Goal: Transaction & Acquisition: Book appointment/travel/reservation

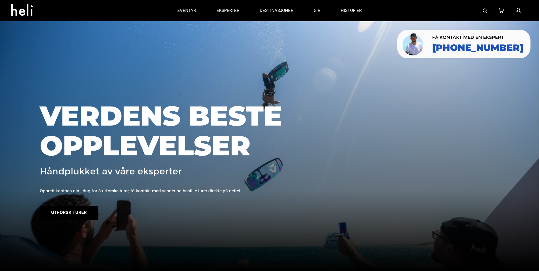
click at [76, 213] on button "Utforsk turer" at bounding box center [69, 213] width 58 height 14
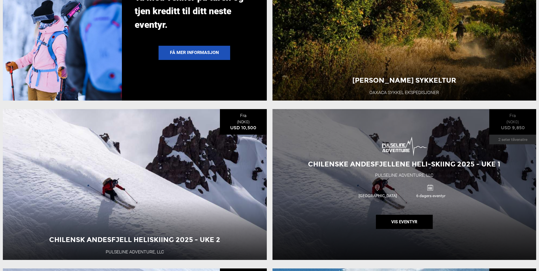
scroll to position [1250, 0]
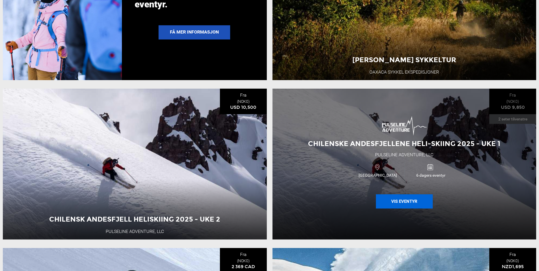
click at [405, 209] on button "Vis eventyr" at bounding box center [404, 201] width 57 height 14
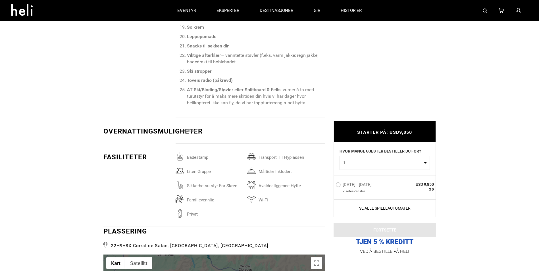
scroll to position [938, 0]
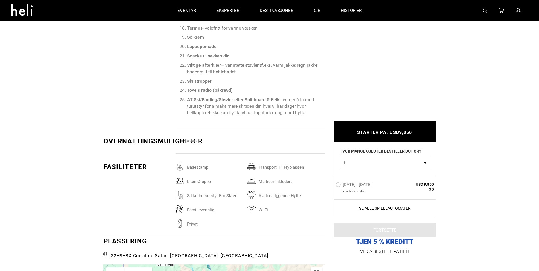
click at [426, 163] on button "1" at bounding box center [385, 163] width 90 height 14
click at [371, 187] on link "2" at bounding box center [385, 187] width 90 height 10
select select "2"
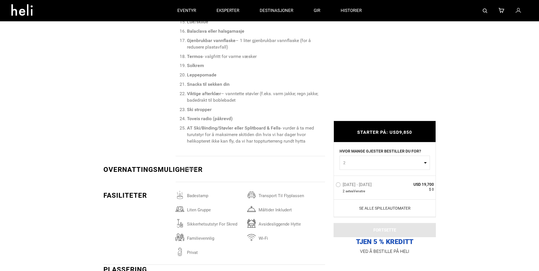
click at [394, 208] on link "Se alle spilleautomater" at bounding box center [385, 208] width 99 height 6
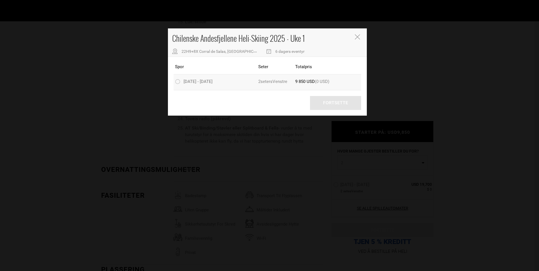
click at [179, 82] on label "[DATE] - [DATE]" at bounding box center [194, 82] width 39 height 7
click at [171, 82] on input "[DATE] - [DATE]" at bounding box center [171, 81] width 0 height 7
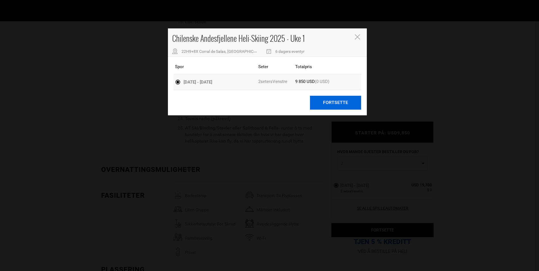
click at [335, 102] on button "Fortsette" at bounding box center [335, 103] width 51 height 14
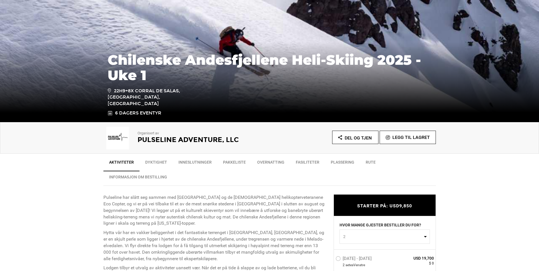
scroll to position [85, 0]
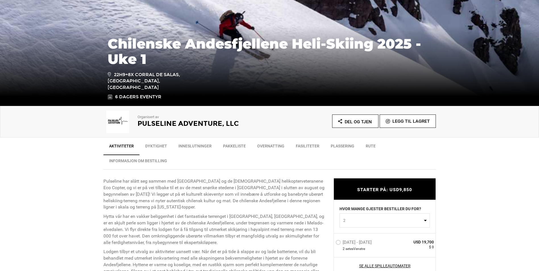
click at [371, 145] on link "Rute" at bounding box center [370, 147] width 21 height 14
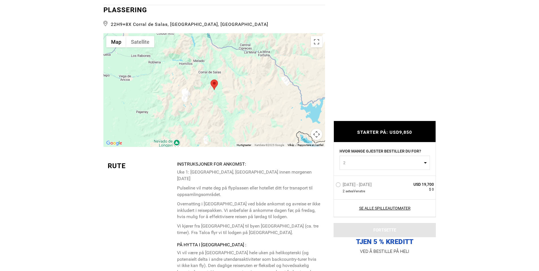
scroll to position [1170, 0]
click at [221, 90] on div at bounding box center [214, 89] width 222 height 114
click at [213, 82] on img at bounding box center [214, 84] width 7 height 11
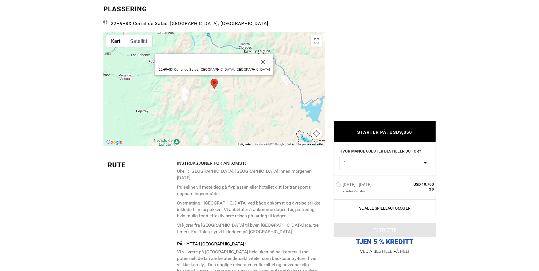
click at [213, 82] on img at bounding box center [214, 84] width 7 height 11
click at [116, 40] on button "Kart" at bounding box center [115, 40] width 19 height 11
click at [138, 40] on button "Satellitt" at bounding box center [138, 40] width 27 height 11
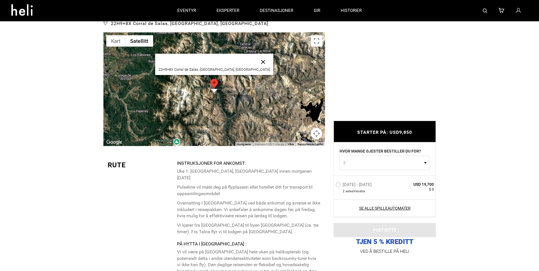
click at [256, 60] on button "Lukke" at bounding box center [263, 62] width 14 height 14
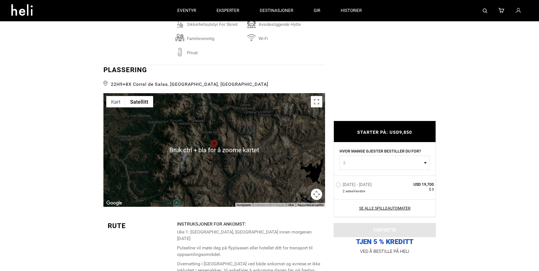
scroll to position [1085, 0]
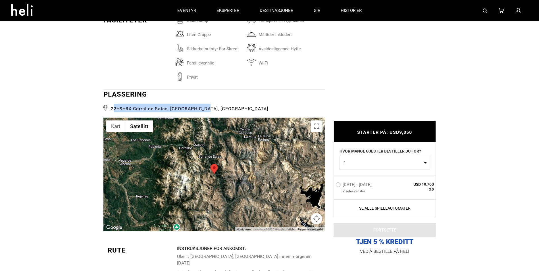
drag, startPoint x: 211, startPoint y: 108, endPoint x: 113, endPoint y: 112, distance: 98.1
click at [113, 112] on span "22H9+8X Corral de Salas, [GEOGRAPHIC_DATA], [GEOGRAPHIC_DATA]" at bounding box center [214, 108] width 222 height 9
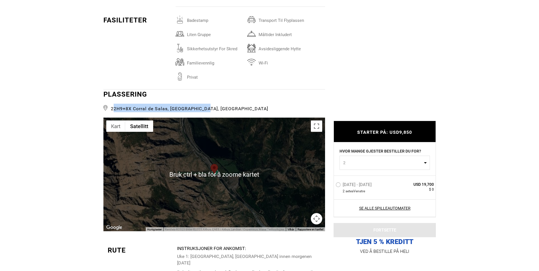
scroll to position [1113, 0]
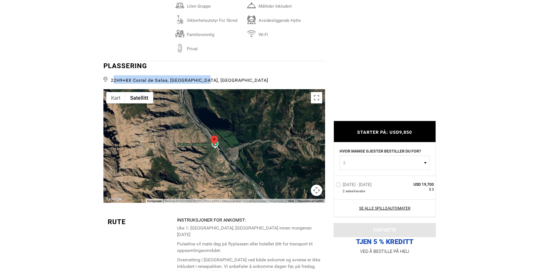
click at [214, 162] on div at bounding box center [214, 146] width 222 height 114
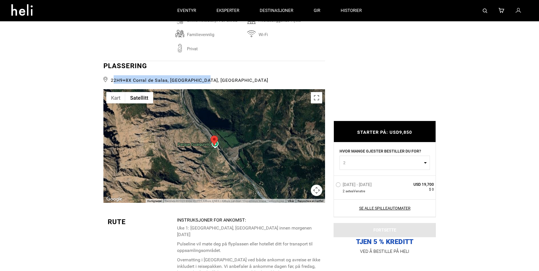
click at [316, 190] on button "Kontroller for kartkamera" at bounding box center [316, 190] width 11 height 11
click at [271, 175] on button "Flytt til venstre" at bounding box center [273, 175] width 11 height 11
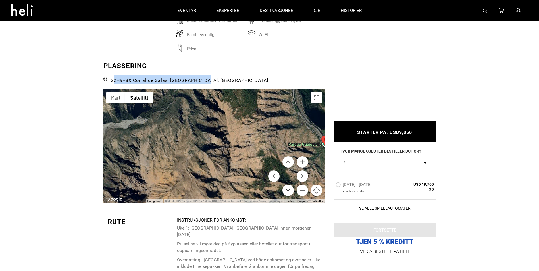
click at [287, 190] on button "Flytt ned" at bounding box center [287, 190] width 11 height 11
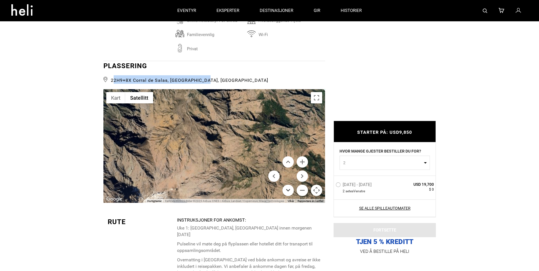
click at [287, 190] on button "Flytt ned" at bounding box center [287, 190] width 11 height 11
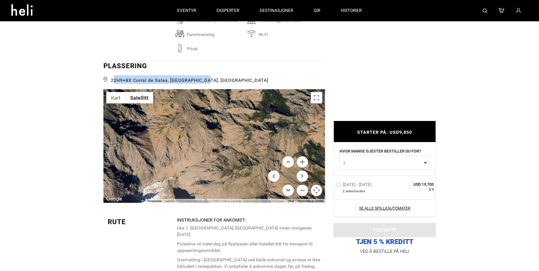
click at [287, 190] on button "Flytt ned" at bounding box center [287, 190] width 11 height 11
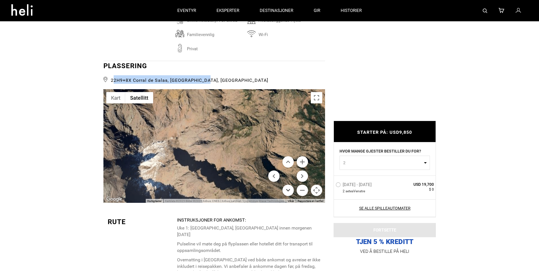
click at [287, 190] on button "Flytt ned" at bounding box center [287, 190] width 11 height 11
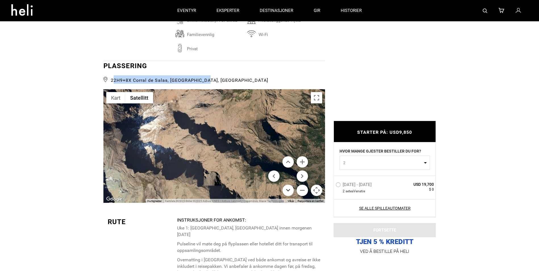
click at [287, 190] on button "Flytt ned" at bounding box center [287, 190] width 11 height 11
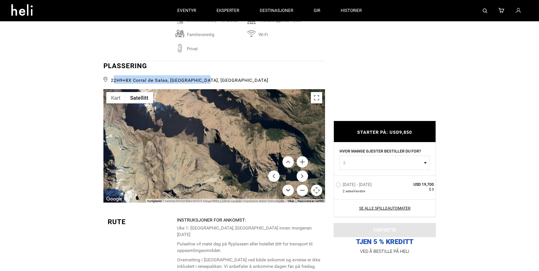
click at [287, 190] on button "Flytt ned" at bounding box center [287, 190] width 11 height 11
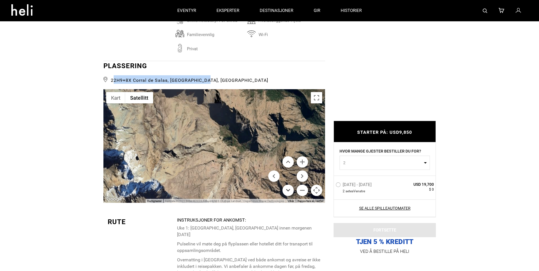
click at [287, 190] on button "Flytt ned" at bounding box center [287, 190] width 11 height 11
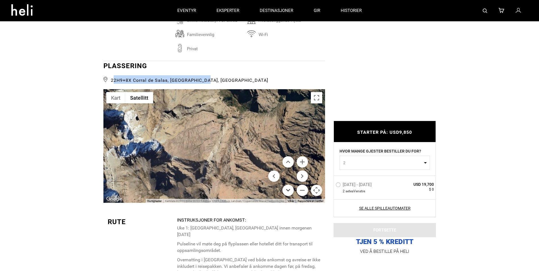
click at [287, 190] on button "Flytt ned" at bounding box center [287, 190] width 11 height 11
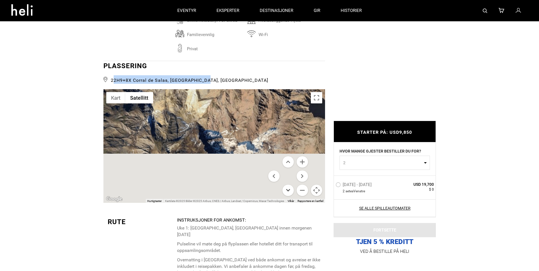
click at [287, 190] on button "Flytt ned" at bounding box center [287, 190] width 11 height 11
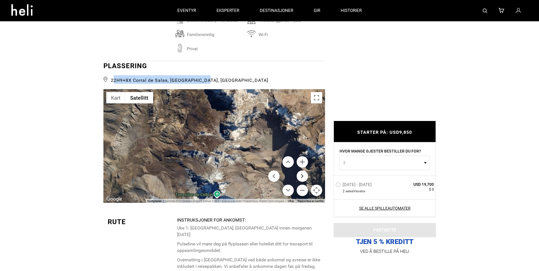
click at [299, 176] on button "Beveg deg til høyre" at bounding box center [302, 175] width 11 height 11
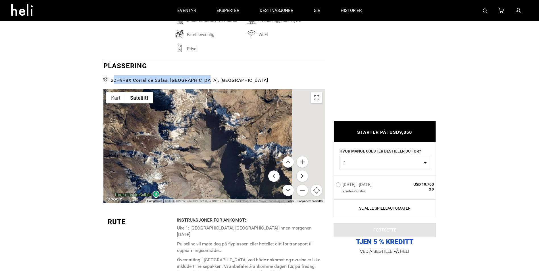
click at [299, 176] on button "Beveg deg til høyre" at bounding box center [302, 175] width 11 height 11
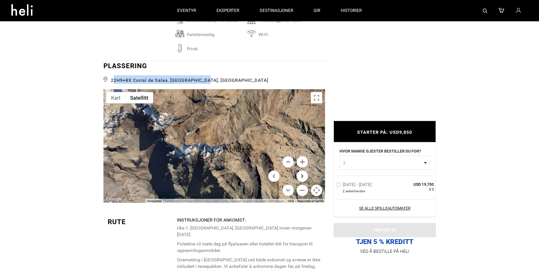
click at [299, 176] on button "Beveg deg til høyre" at bounding box center [302, 175] width 11 height 11
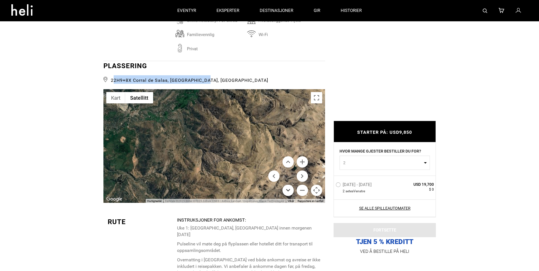
click at [287, 190] on button "Flytt ned" at bounding box center [287, 190] width 11 height 11
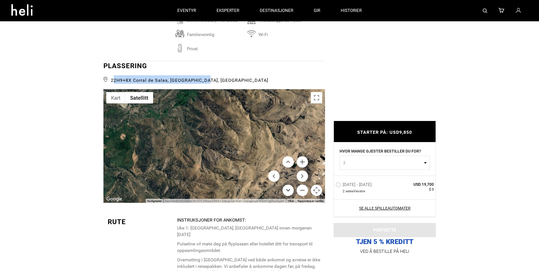
click at [287, 190] on button "Flytt ned" at bounding box center [287, 190] width 11 height 11
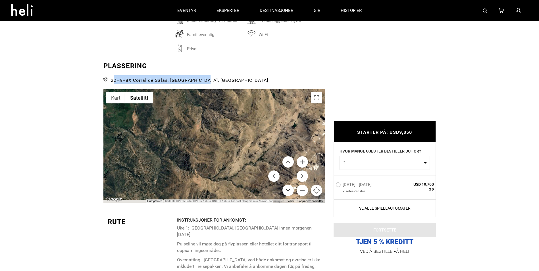
click at [287, 190] on button "Flytt ned" at bounding box center [287, 190] width 11 height 11
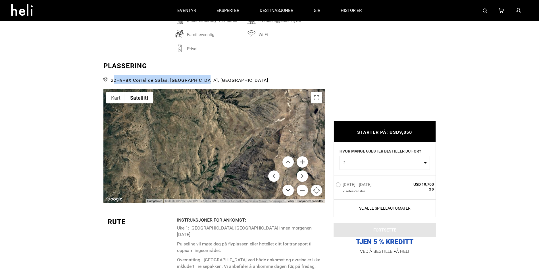
click at [287, 190] on button "Flytt ned" at bounding box center [287, 190] width 11 height 11
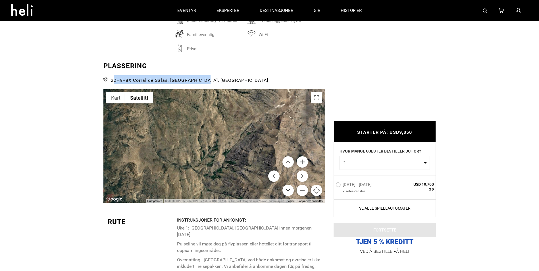
click at [287, 190] on button "Flytt ned" at bounding box center [287, 190] width 11 height 11
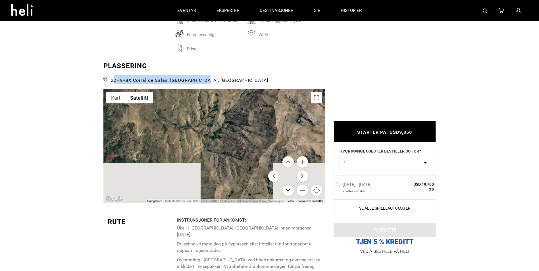
click at [287, 190] on button "Flytt ned" at bounding box center [287, 190] width 11 height 11
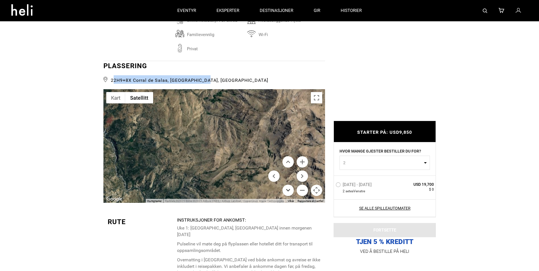
click at [287, 190] on button "Flytt ned" at bounding box center [287, 190] width 11 height 11
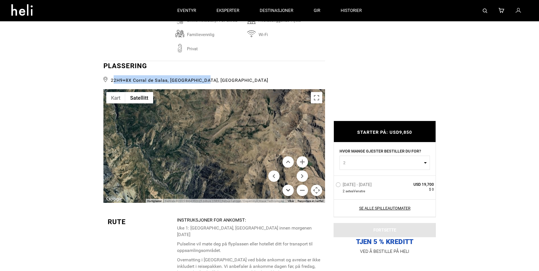
click at [287, 190] on button "Flytt ned" at bounding box center [287, 190] width 11 height 11
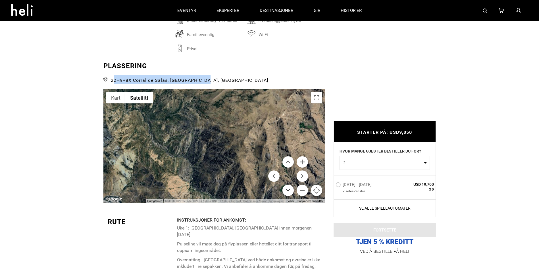
click at [287, 190] on button "Flytt ned" at bounding box center [287, 190] width 11 height 11
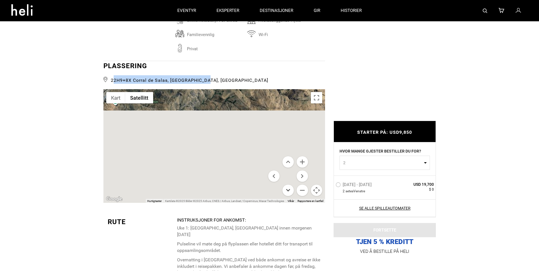
click at [287, 190] on button "Flytt ned" at bounding box center [287, 190] width 11 height 11
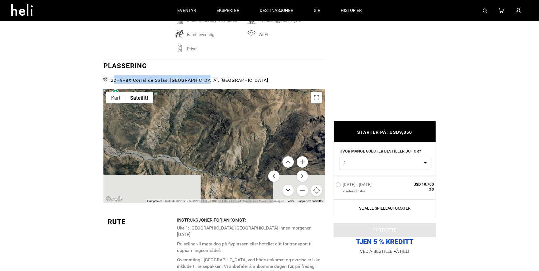
click at [287, 190] on button "Flytt ned" at bounding box center [287, 190] width 11 height 11
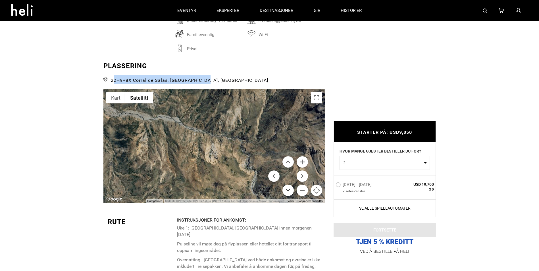
click at [287, 190] on button "Flytt ned" at bounding box center [287, 190] width 11 height 11
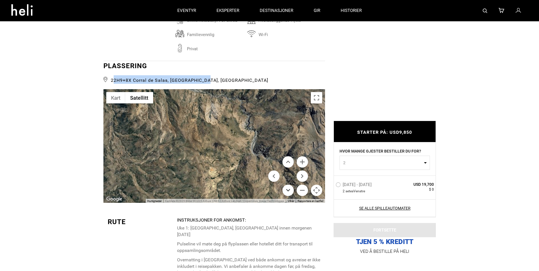
click at [287, 190] on button "Flytt ned" at bounding box center [287, 190] width 11 height 11
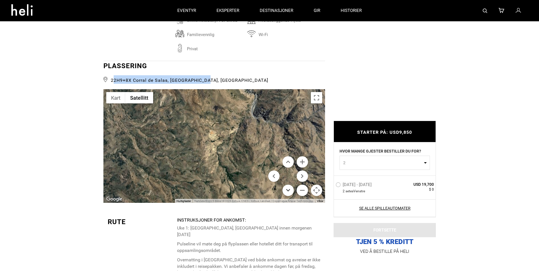
click at [287, 190] on button "Flytt ned" at bounding box center [287, 190] width 11 height 11
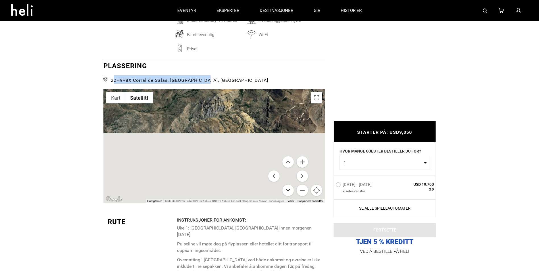
click at [287, 190] on button "Flytt ned" at bounding box center [287, 190] width 11 height 11
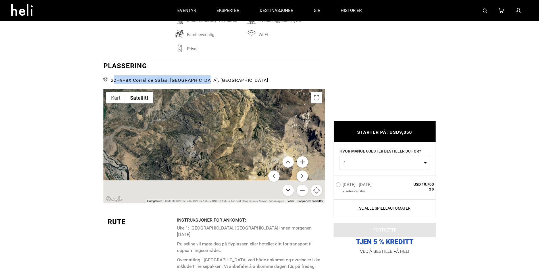
click at [287, 190] on button "Flytt ned" at bounding box center [287, 190] width 11 height 11
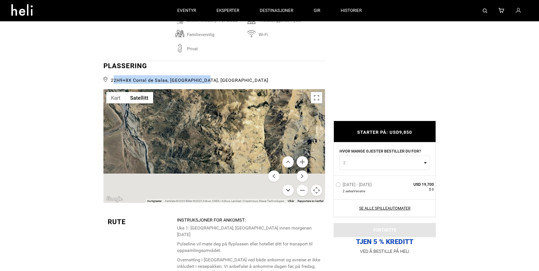
click at [287, 190] on button "Flytt ned" at bounding box center [287, 190] width 11 height 11
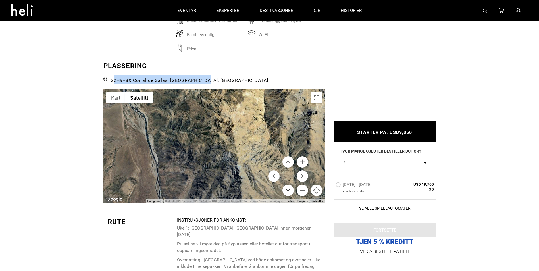
click at [287, 190] on button "Flytt ned" at bounding box center [287, 190] width 11 height 11
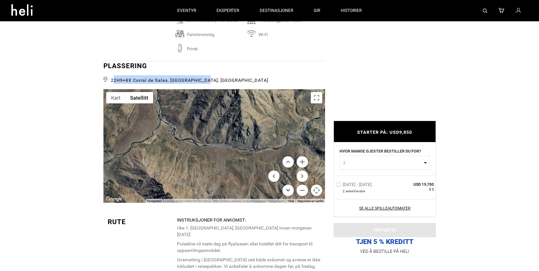
click at [287, 190] on button "Flytt ned" at bounding box center [287, 190] width 11 height 11
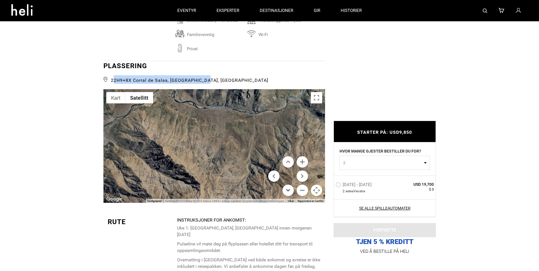
click at [287, 190] on button "Flytt ned" at bounding box center [287, 190] width 11 height 11
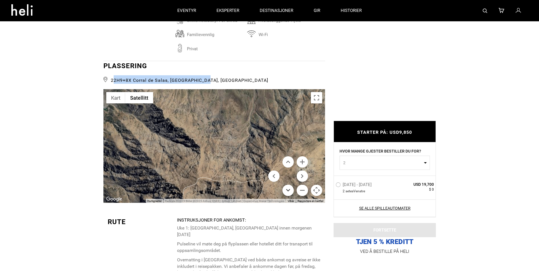
click at [287, 190] on button "Flytt ned" at bounding box center [287, 190] width 11 height 11
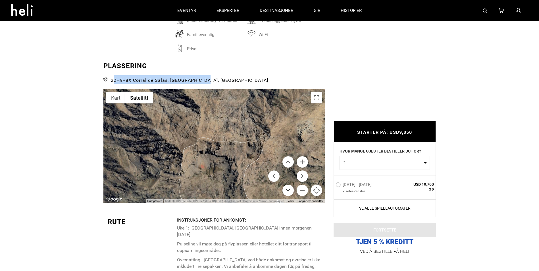
click at [287, 190] on button "Flytt ned" at bounding box center [287, 190] width 11 height 11
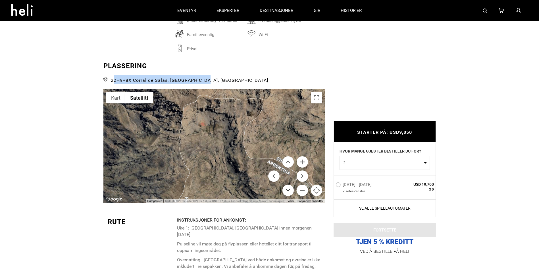
click at [287, 190] on button "Flytt ned" at bounding box center [287, 190] width 11 height 11
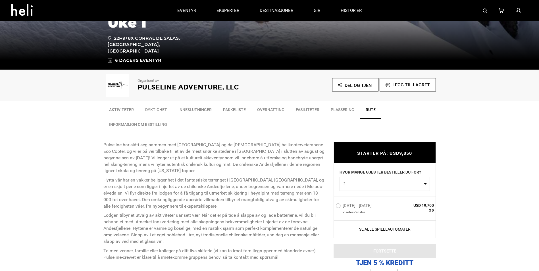
scroll to position [118, 0]
